Goal: Check status: Check status

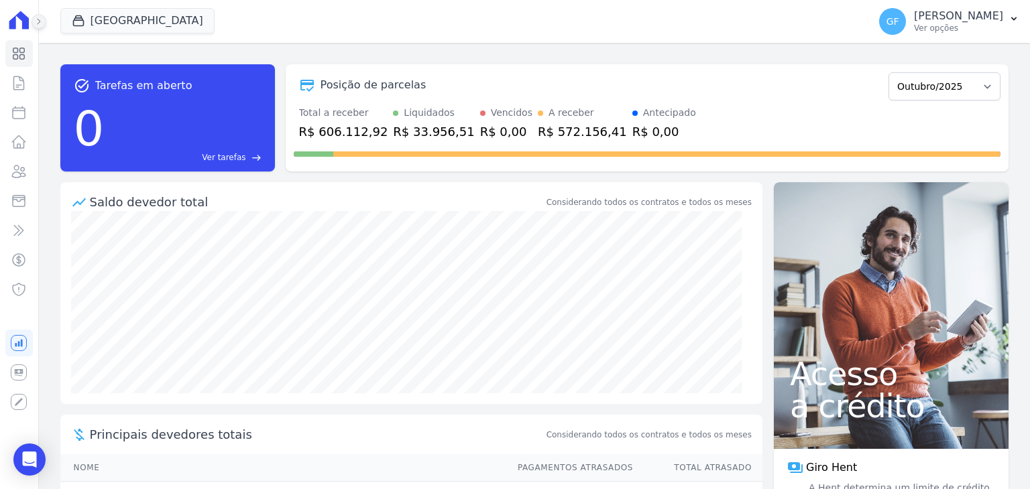
click at [42, 23] on icon at bounding box center [39, 21] width 8 height 8
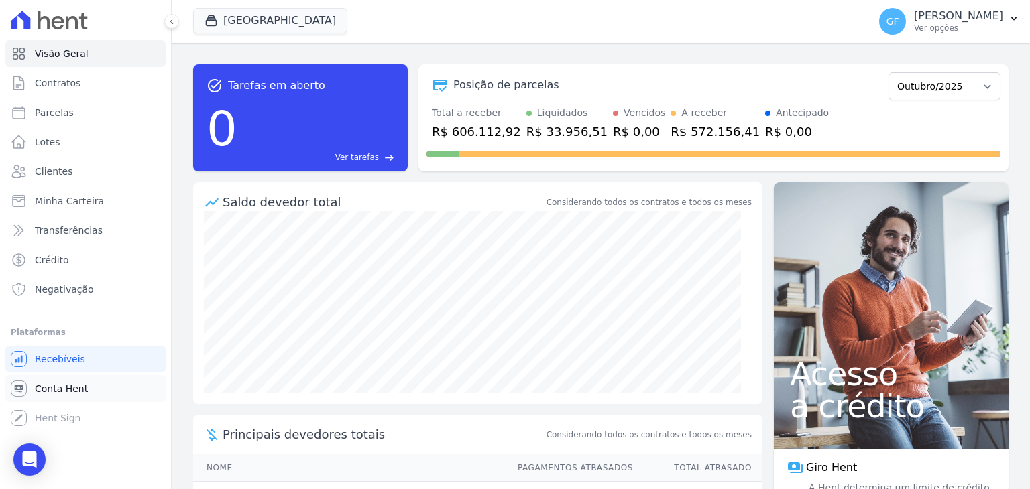
click at [60, 386] on span "Conta Hent" at bounding box center [61, 388] width 53 height 13
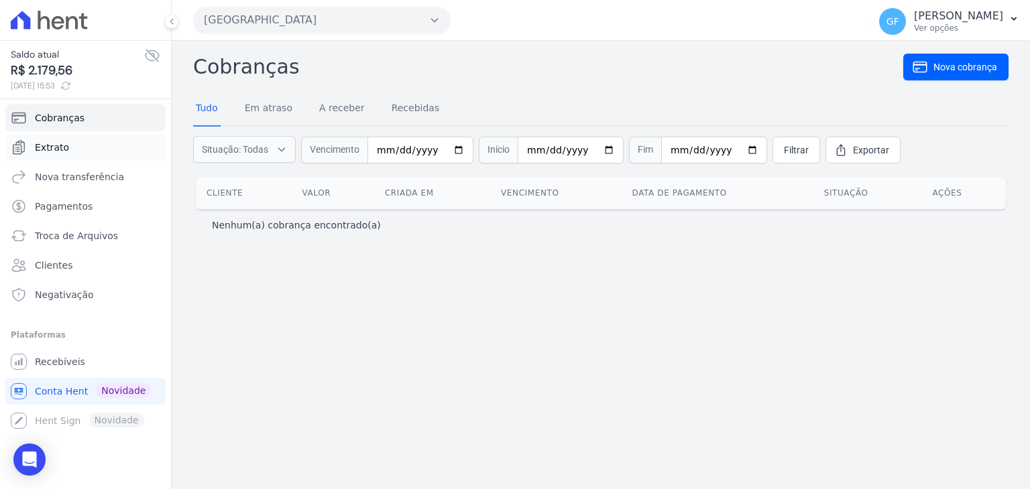
click at [50, 148] on span "Extrato" at bounding box center [52, 147] width 34 height 13
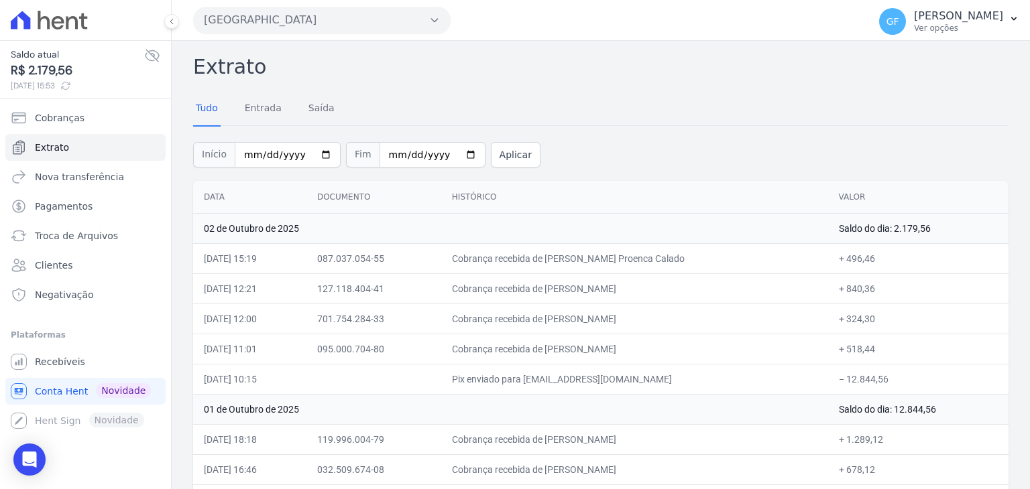
drag, startPoint x: 566, startPoint y: 255, endPoint x: 731, endPoint y: 252, distance: 164.3
click at [730, 252] on td "Cobrança recebida de [PERSON_NAME] Proenca Calado" at bounding box center [634, 258] width 387 height 30
drag, startPoint x: 638, startPoint y: 288, endPoint x: 673, endPoint y: 288, distance: 34.9
click at [673, 288] on td "Cobrança recebida de [PERSON_NAME]" at bounding box center [634, 289] width 387 height 30
drag, startPoint x: 560, startPoint y: 314, endPoint x: 721, endPoint y: 317, distance: 160.9
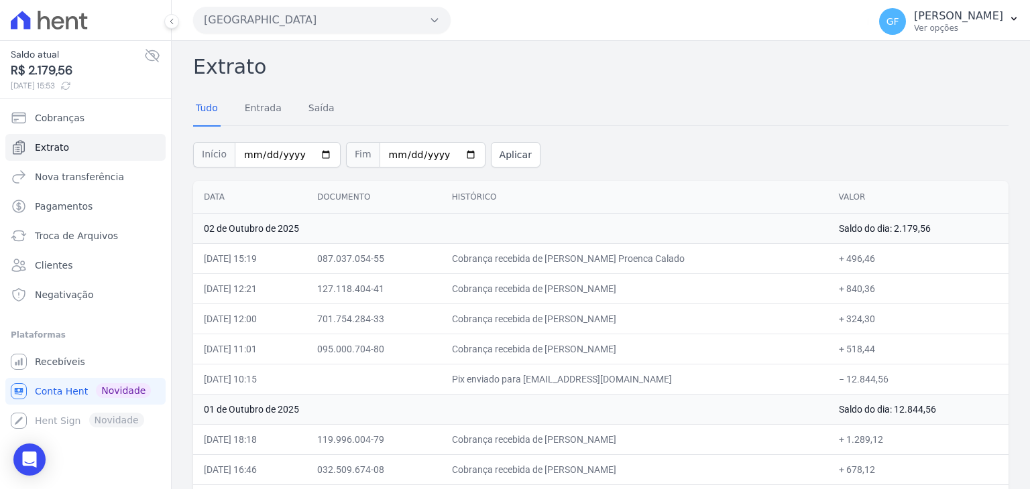
click at [721, 317] on td "Cobrança recebida de [PERSON_NAME]" at bounding box center [634, 319] width 387 height 30
drag, startPoint x: 567, startPoint y: 351, endPoint x: 695, endPoint y: 346, distance: 128.1
click at [695, 346] on td "Cobrança recebida de [PERSON_NAME]" at bounding box center [634, 349] width 387 height 30
